Goal: Find specific page/section: Find specific page/section

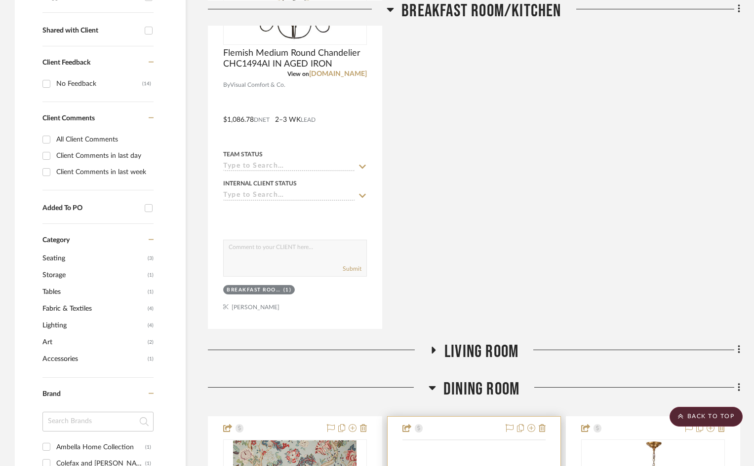
scroll to position [543, 0]
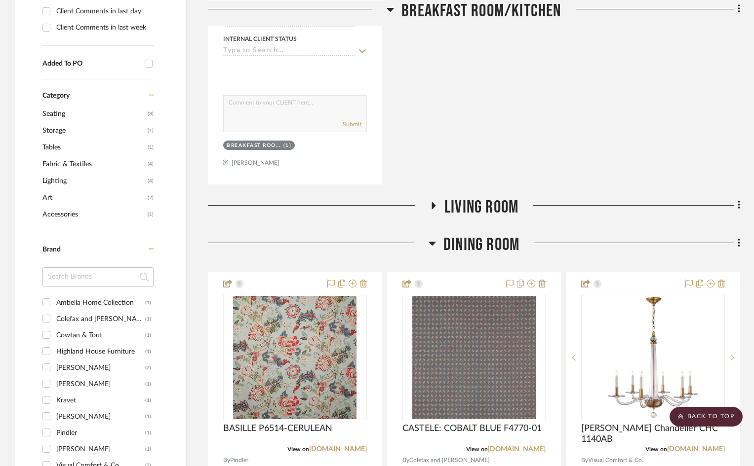
click at [431, 202] on icon at bounding box center [433, 205] width 4 height 7
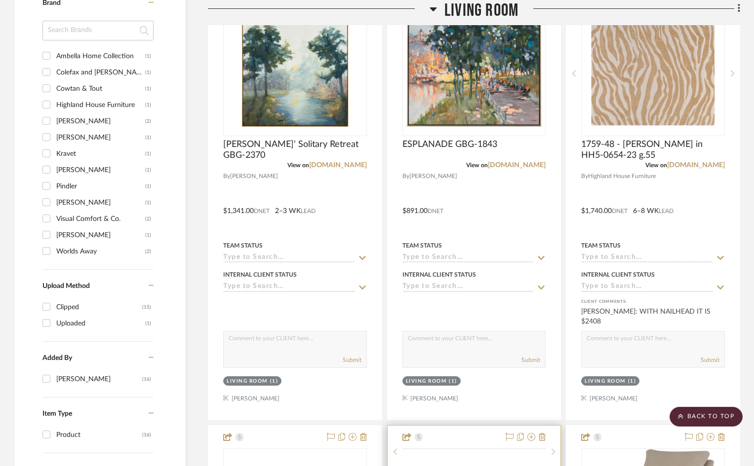
scroll to position [987, 0]
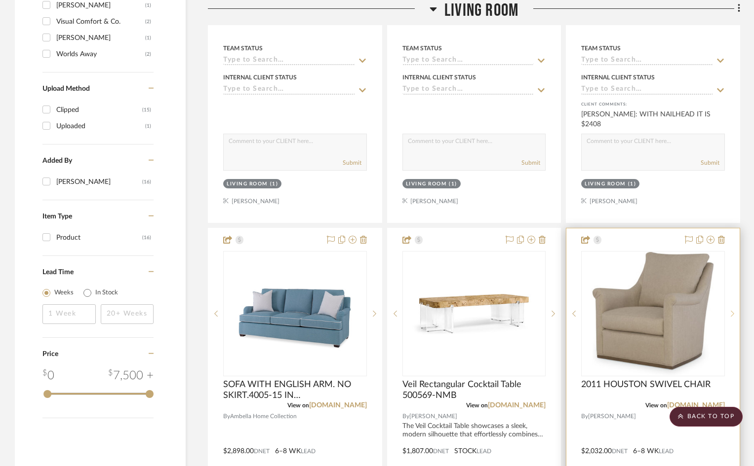
click at [731, 310] on icon at bounding box center [731, 313] width 3 height 7
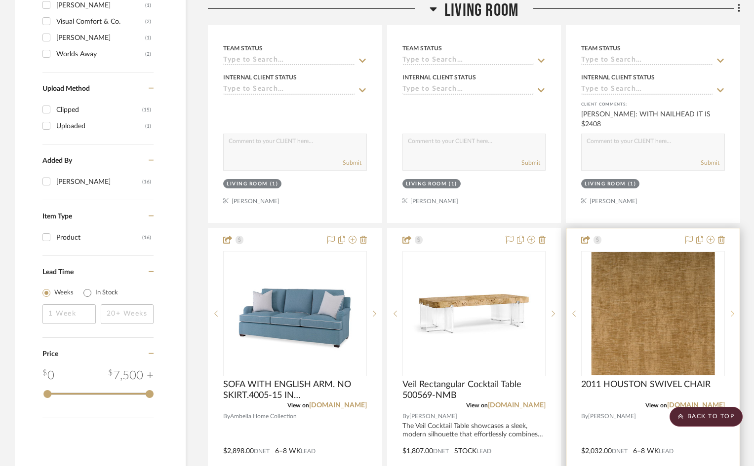
click at [731, 310] on icon at bounding box center [731, 313] width 3 height 7
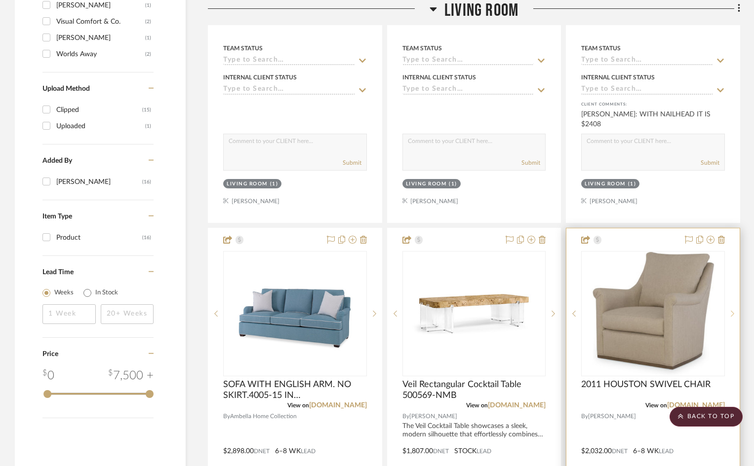
click at [731, 310] on icon at bounding box center [731, 313] width 3 height 7
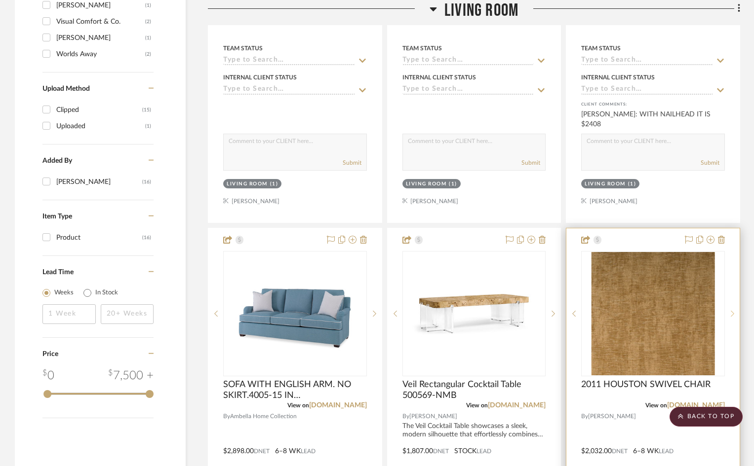
click at [731, 310] on icon at bounding box center [731, 313] width 3 height 7
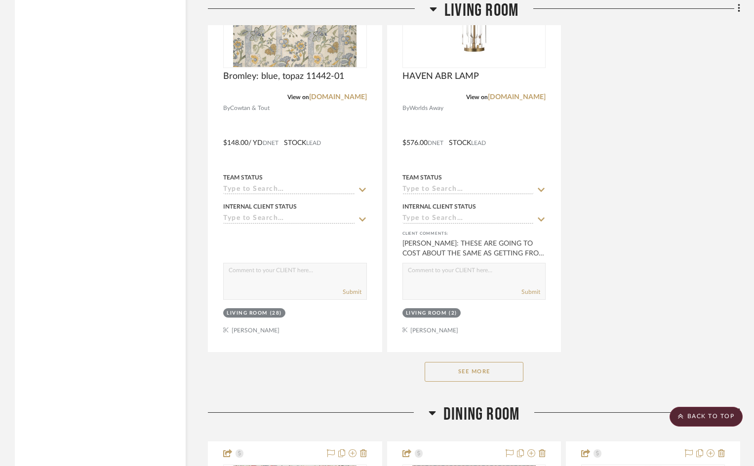
scroll to position [1777, 0]
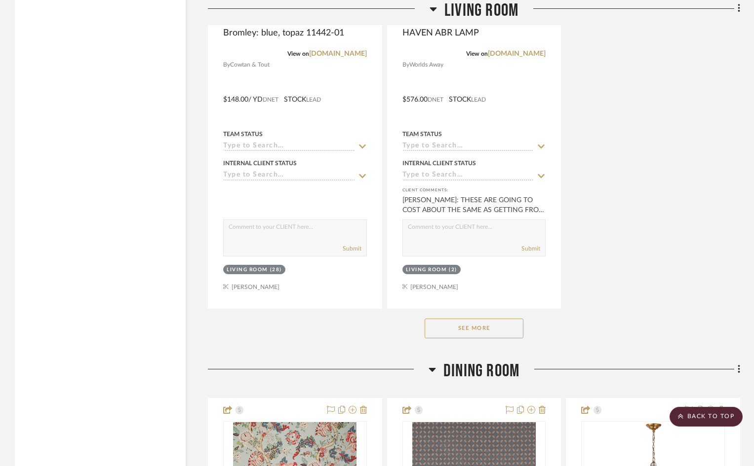
click at [485, 319] on button "See More" at bounding box center [473, 329] width 99 height 20
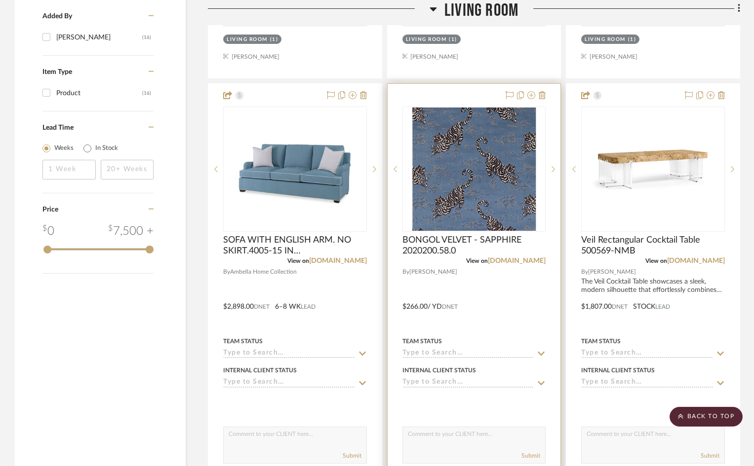
scroll to position [1041, 0]
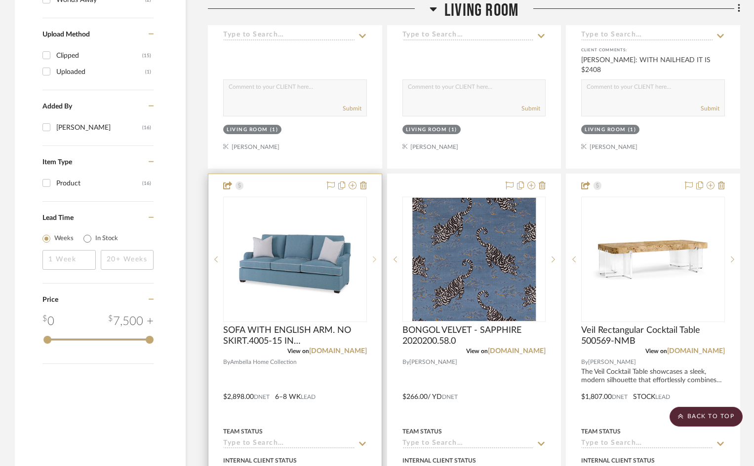
click at [373, 256] on icon at bounding box center [374, 259] width 3 height 7
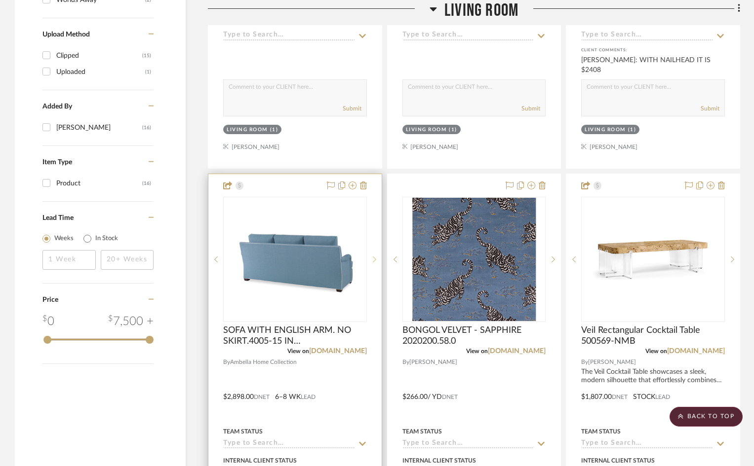
click at [373, 256] on icon at bounding box center [374, 259] width 3 height 7
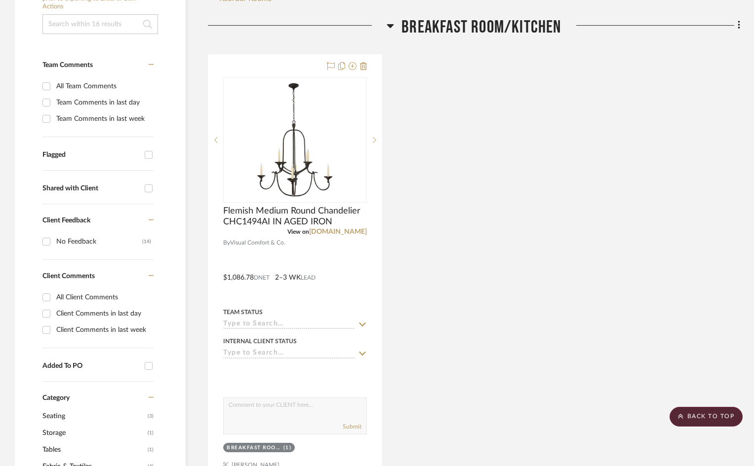
scroll to position [153, 0]
